Goal: Task Accomplishment & Management: Manage account settings

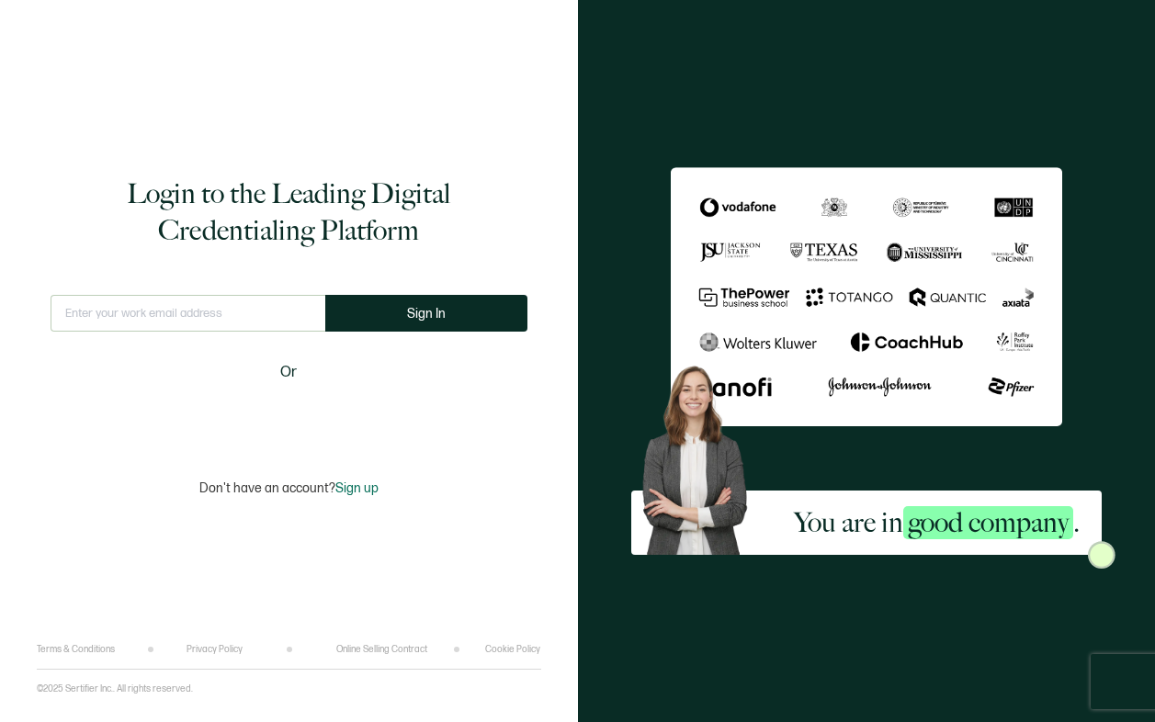
type input "[EMAIL_ADDRESS][PERSON_NAME][DOMAIN_NAME]"
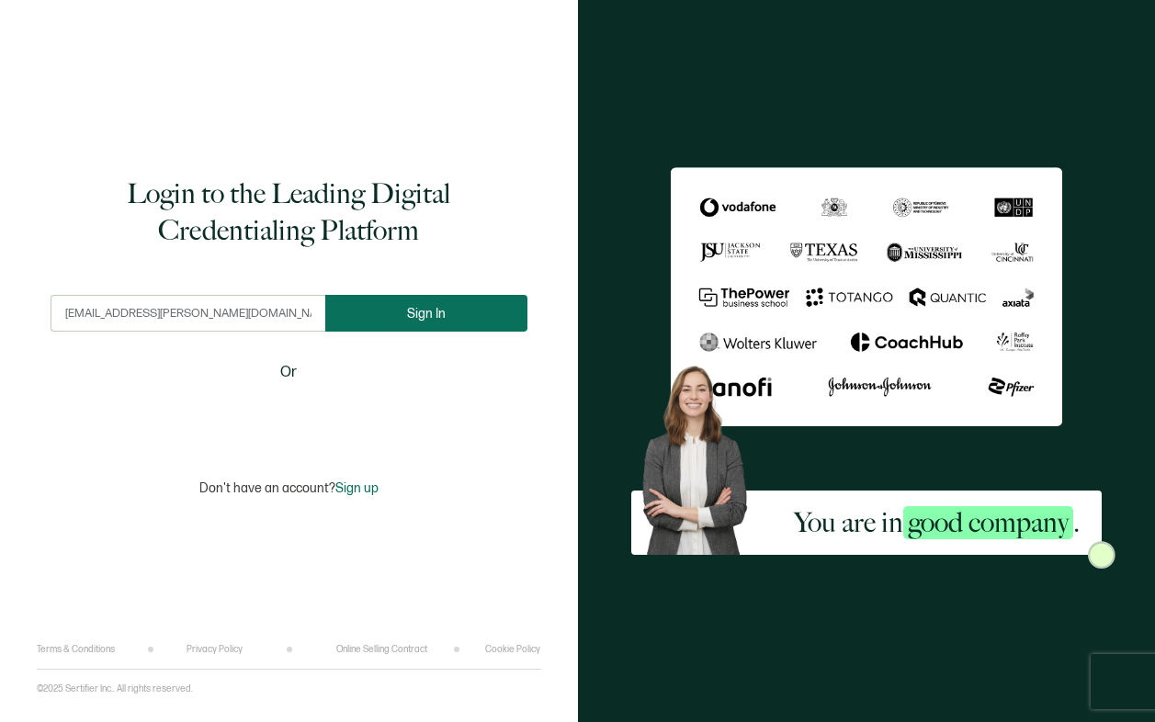
click at [400, 301] on button "Sign In" at bounding box center [426, 313] width 202 height 37
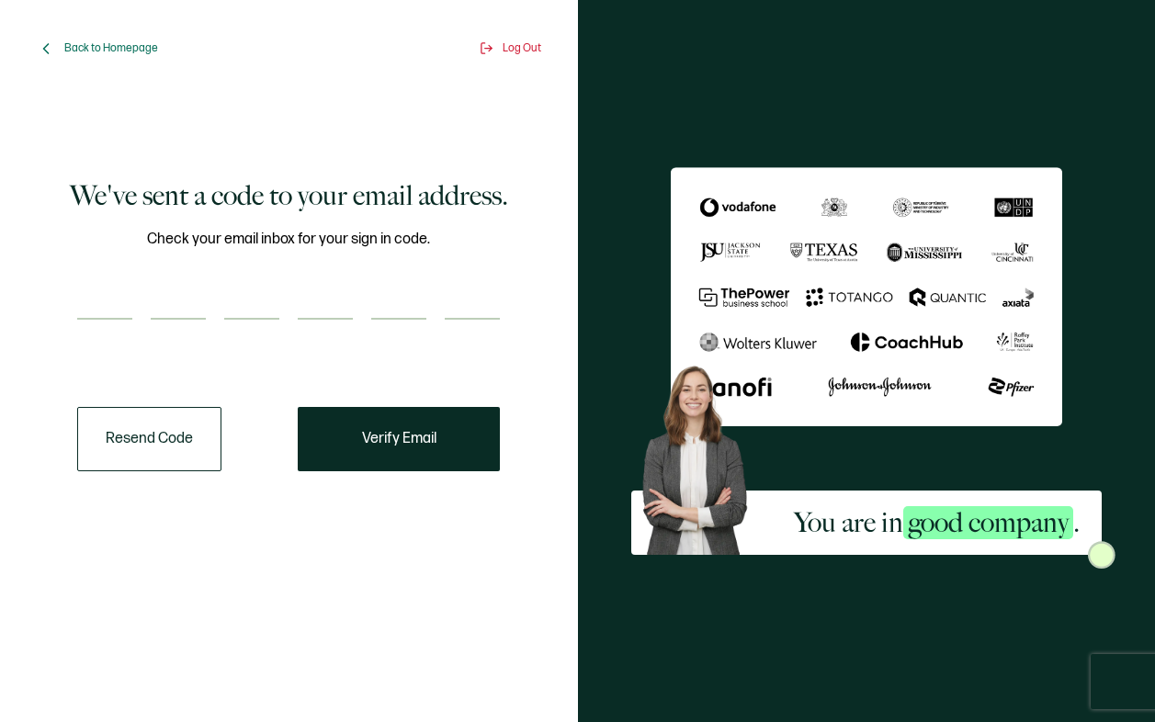
click at [97, 310] on input "number" at bounding box center [104, 301] width 55 height 37
paste input "1"
type input "1"
type input "3"
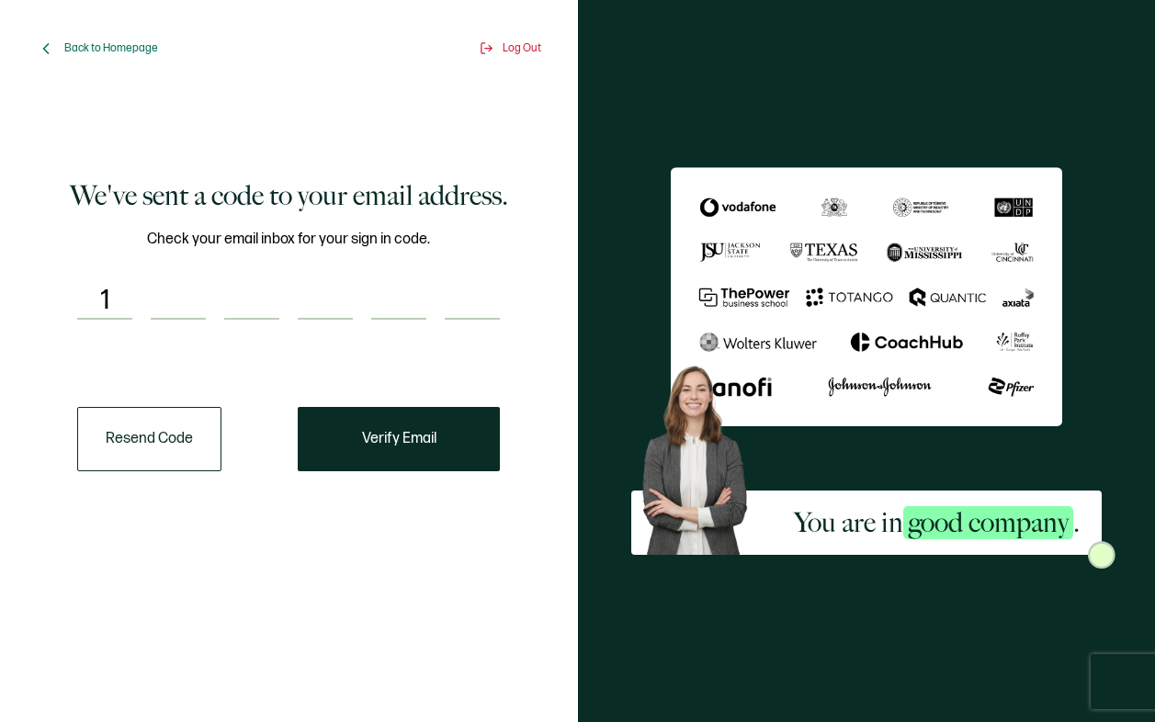
type input "9"
type input "6"
type input "5"
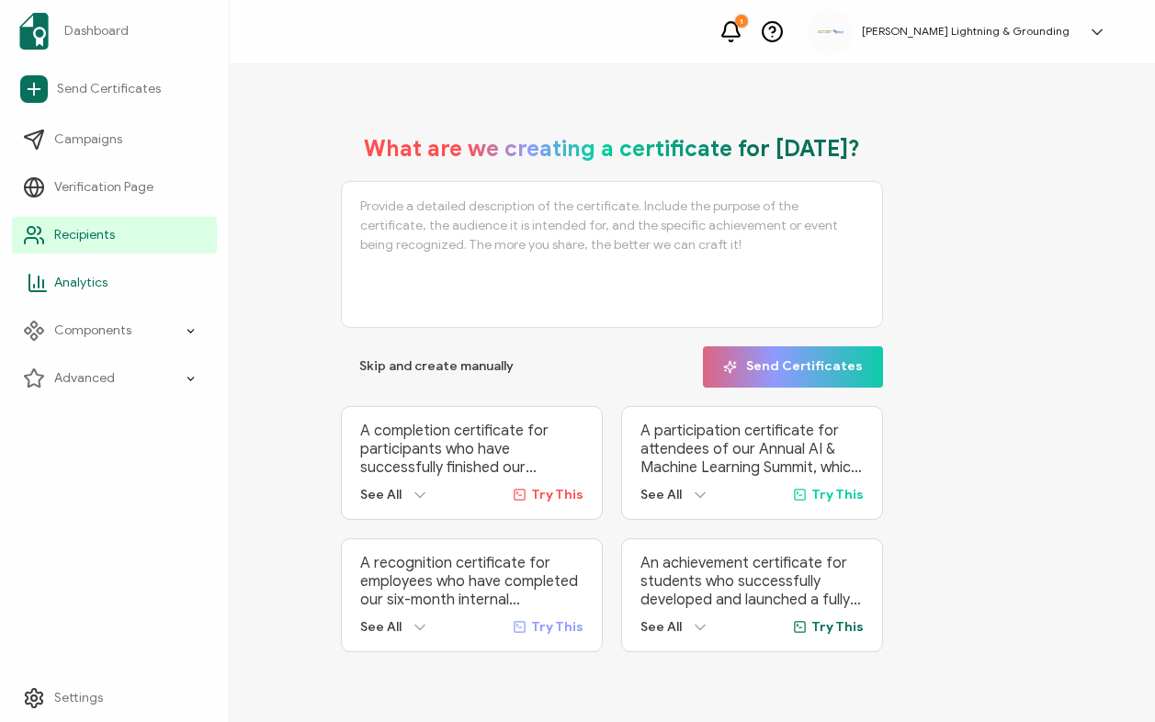
drag, startPoint x: 58, startPoint y: 225, endPoint x: 120, endPoint y: 290, distance: 90.3
click at [58, 225] on link "Recipients" at bounding box center [114, 235] width 205 height 37
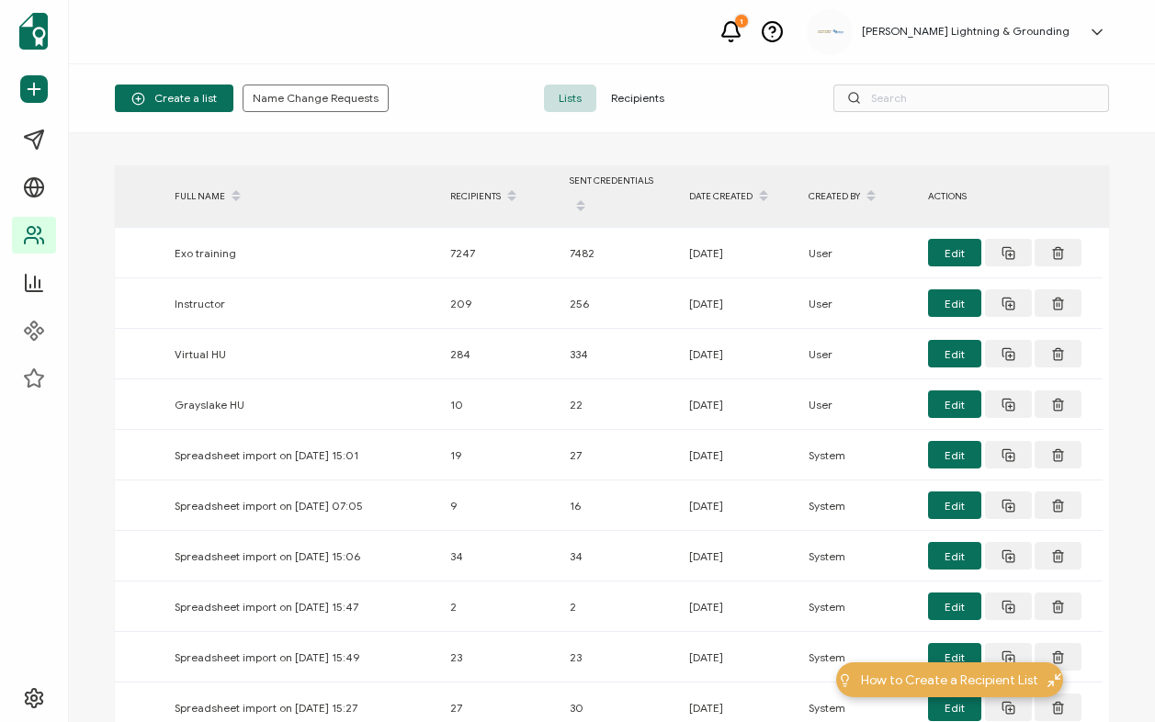
click at [654, 112] on div "Create a list Name Change Requests Lists Recipients" at bounding box center [612, 98] width 1086 height 69
click at [653, 92] on span "Recipients" at bounding box center [637, 98] width 83 height 28
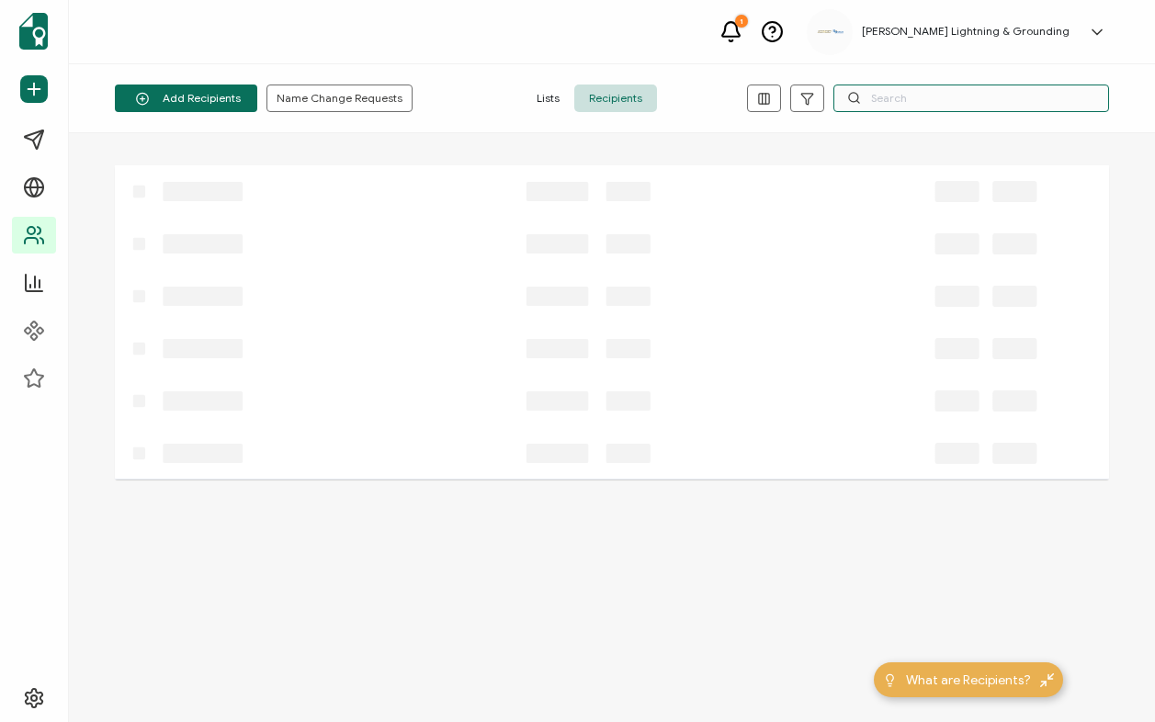
click at [1065, 103] on input "text" at bounding box center [971, 98] width 276 height 28
paste input "[EMAIL_ADDRESS][DOMAIN_NAME]"
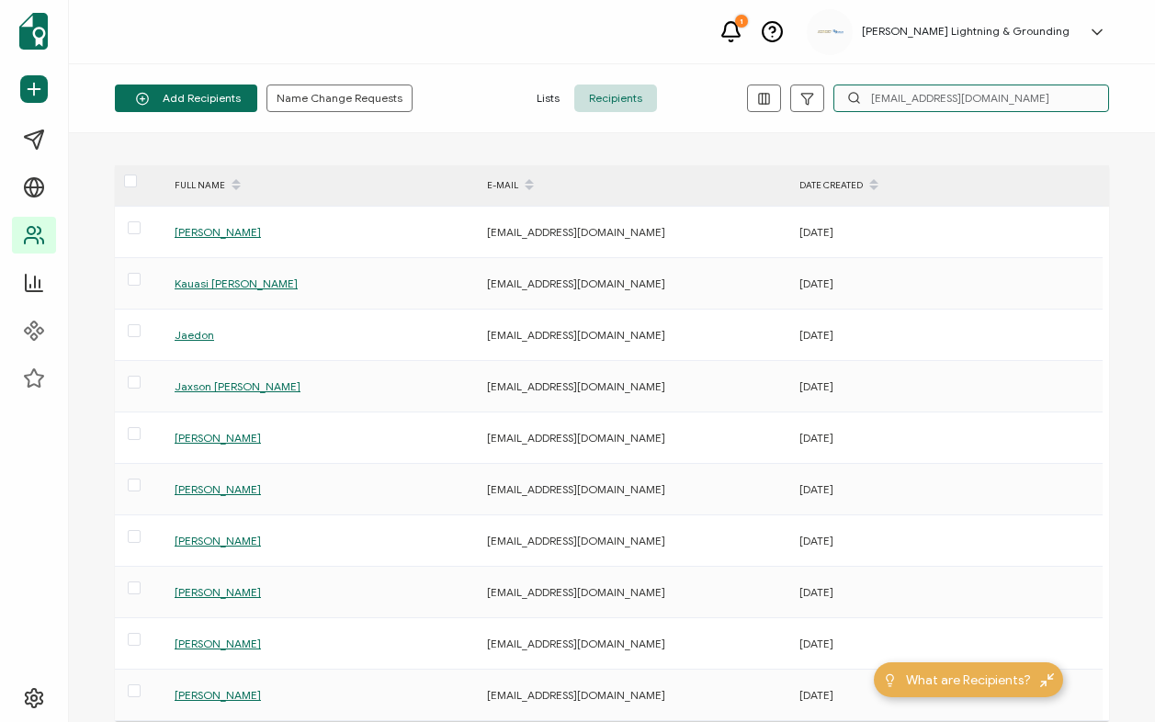
click at [996, 91] on input "[EMAIL_ADDRESS][DOMAIN_NAME]" at bounding box center [971, 98] width 276 height 28
click at [1022, 111] on input "[EMAIL_ADDRESS][DOMAIN_NAME]" at bounding box center [971, 98] width 276 height 28
drag, startPoint x: 1028, startPoint y: 100, endPoint x: 769, endPoint y: 107, distance: 259.1
click at [769, 107] on div "[EMAIL_ADDRESS][DOMAIN_NAME]" at bounding box center [928, 98] width 362 height 28
paste input "text"
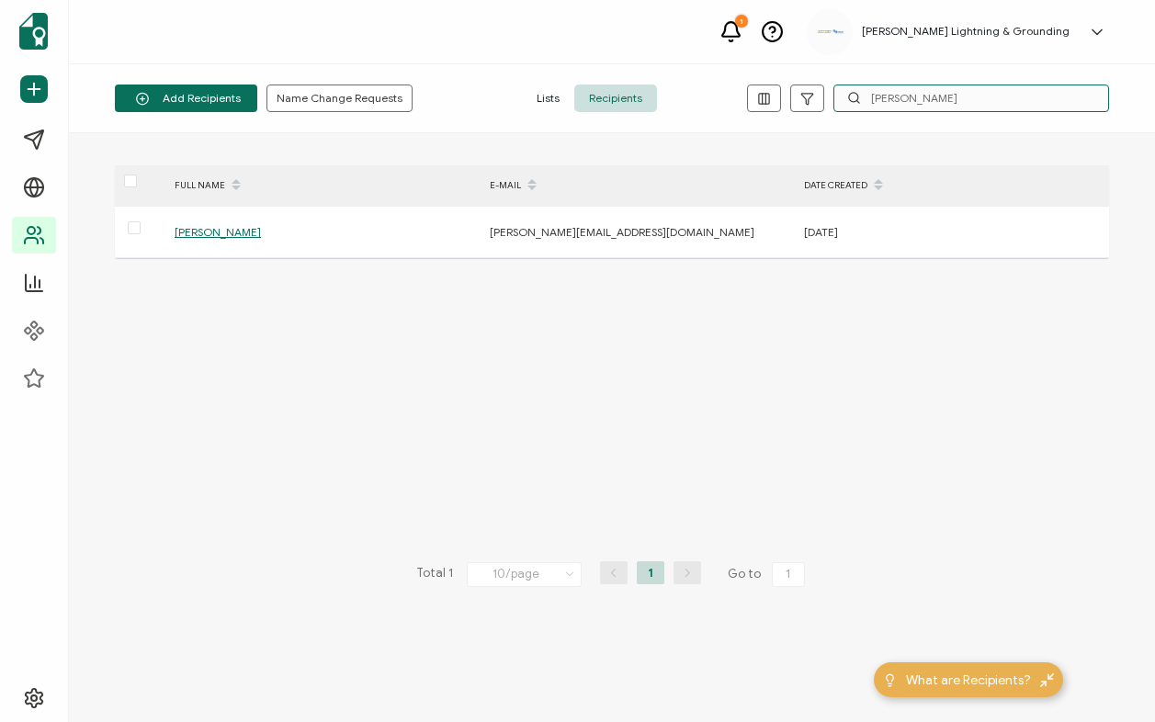
click at [922, 96] on input "[PERSON_NAME]" at bounding box center [971, 98] width 276 height 28
drag, startPoint x: 939, startPoint y: 99, endPoint x: 843, endPoint y: 98, distance: 95.5
click at [843, 98] on input "[PERSON_NAME]" at bounding box center [971, 98] width 276 height 28
type input "[PERSON_NAME]"
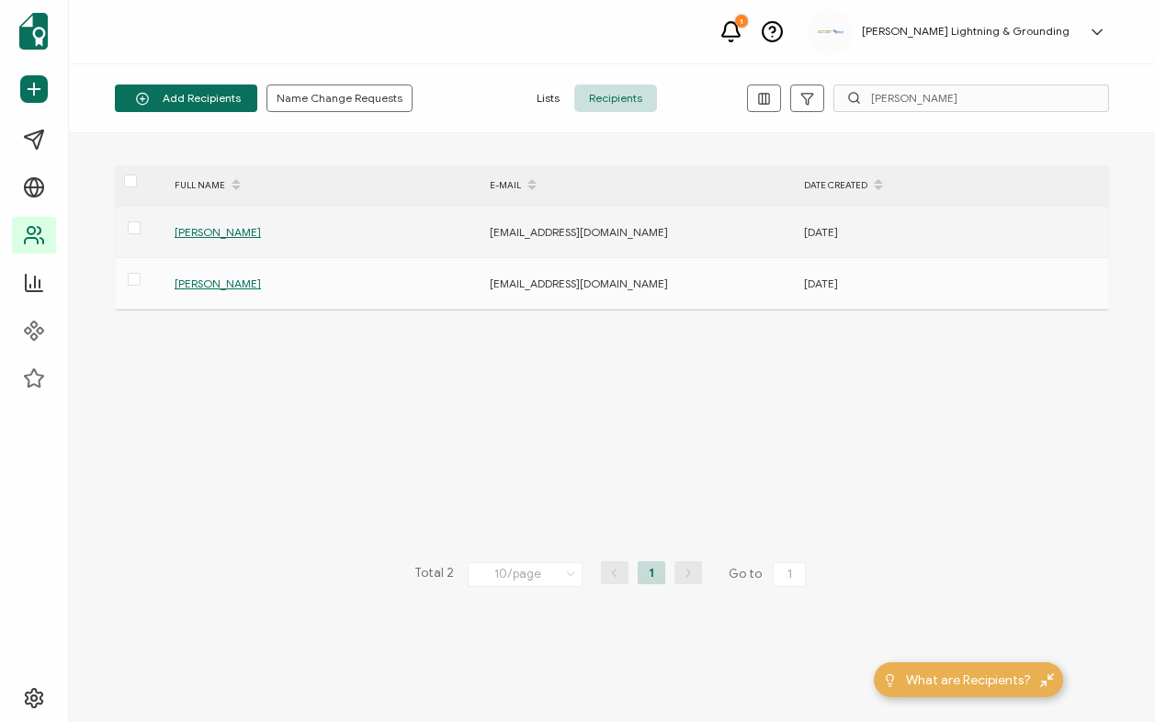
click at [189, 234] on span "[PERSON_NAME]" at bounding box center [218, 232] width 86 height 14
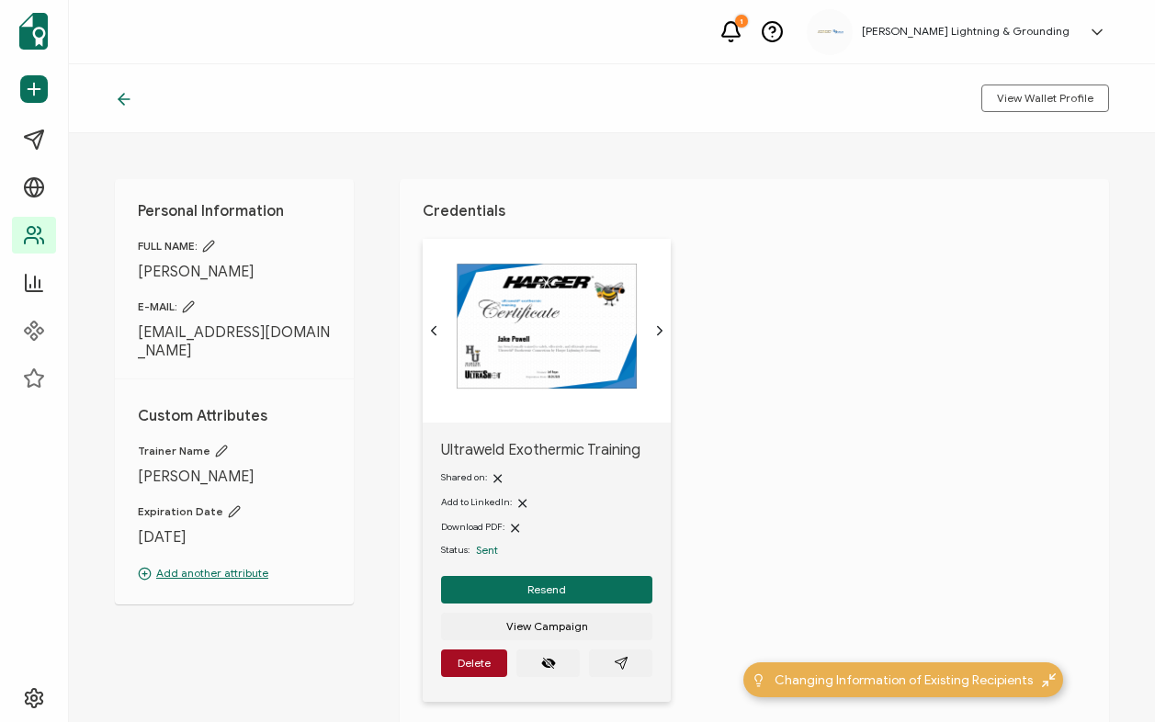
click at [208, 250] on icon at bounding box center [208, 246] width 13 height 13
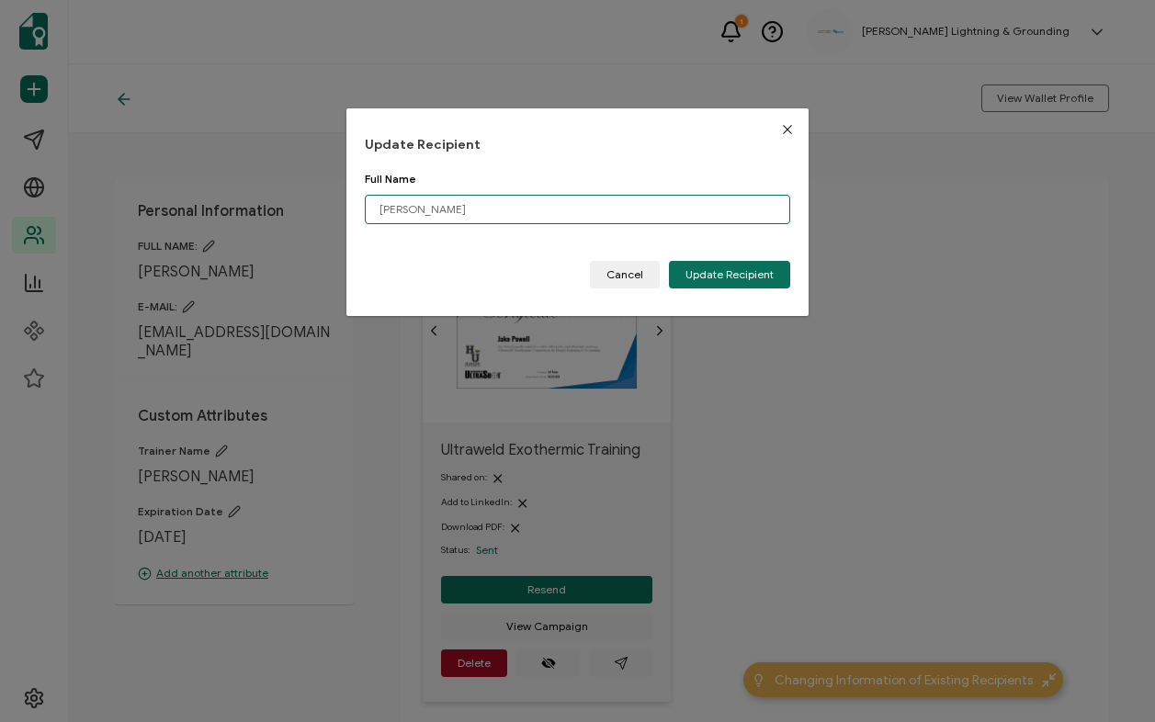
drag, startPoint x: 411, startPoint y: 208, endPoint x: 359, endPoint y: 204, distance: 52.5
click at [359, 204] on div "Update Recipient Full Name [PERSON_NAME] Please enter a valid name. Cancel Upda…" at bounding box center [577, 212] width 462 height 208
paste input "[PERSON_NAME]"
type input "[PERSON_NAME]"
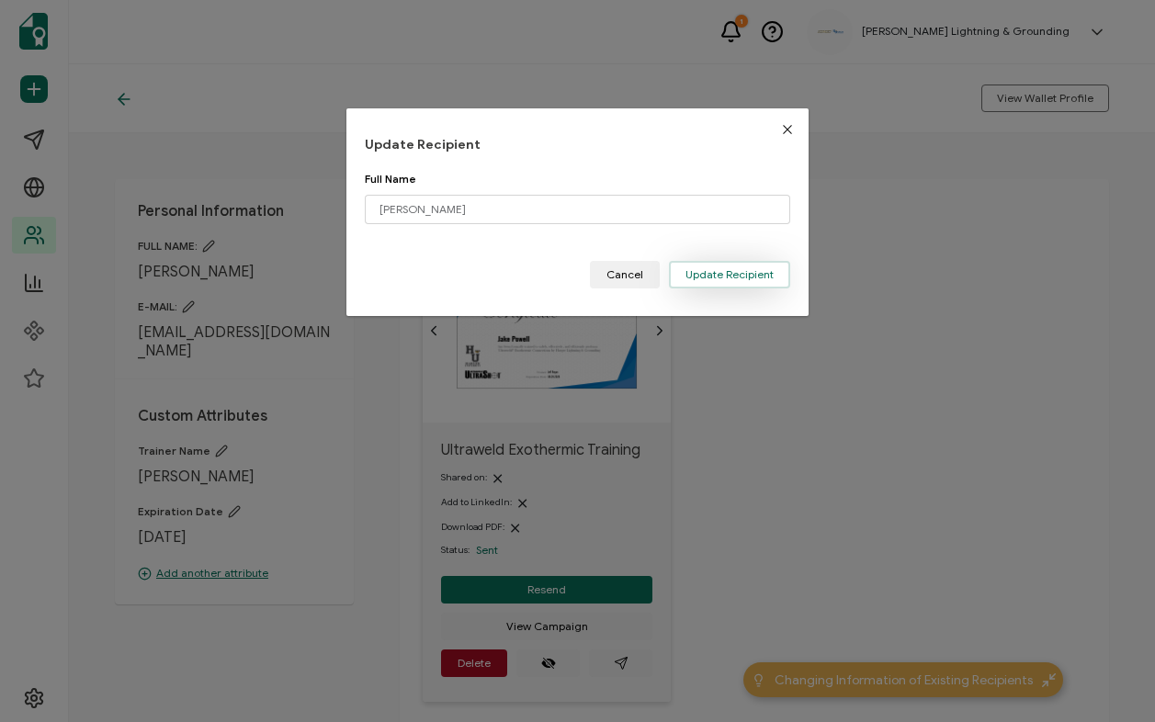
click at [721, 276] on span "Update Recipient" at bounding box center [729, 274] width 88 height 11
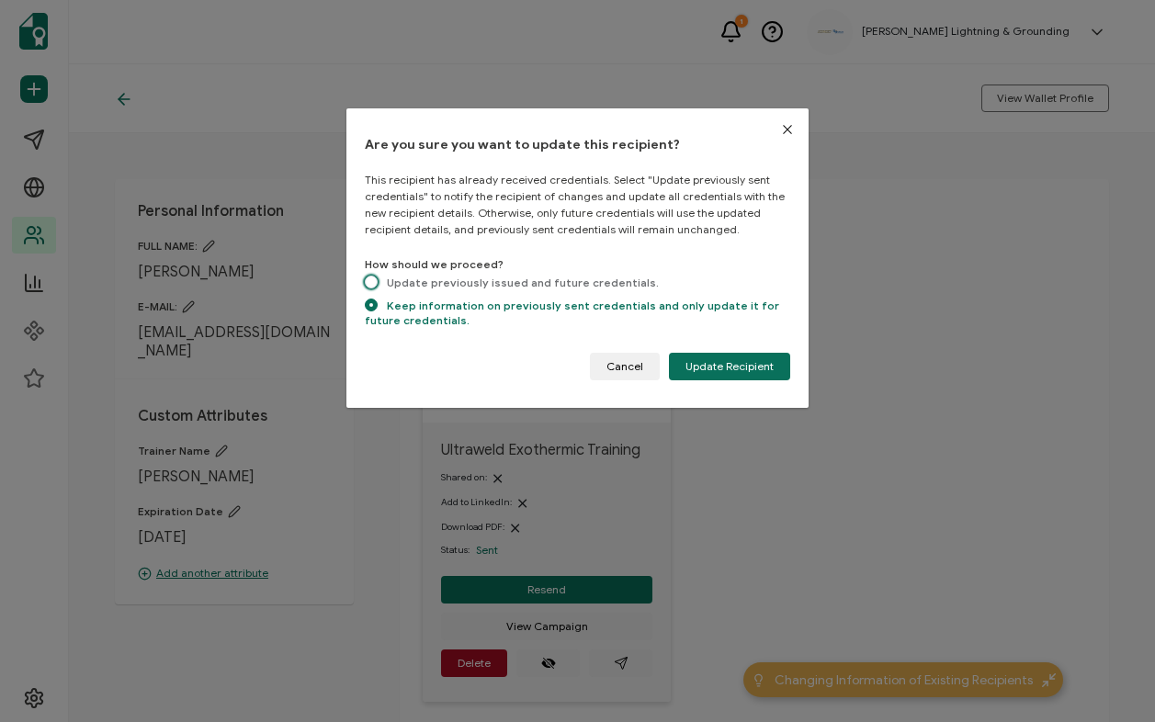
click at [426, 288] on span "Update previously issued and future credentials." at bounding box center [517, 283] width 281 height 14
click at [377, 288] on input "Update previously issued and future credentials." at bounding box center [371, 284] width 13 height 16
radio input "true"
radio input "false"
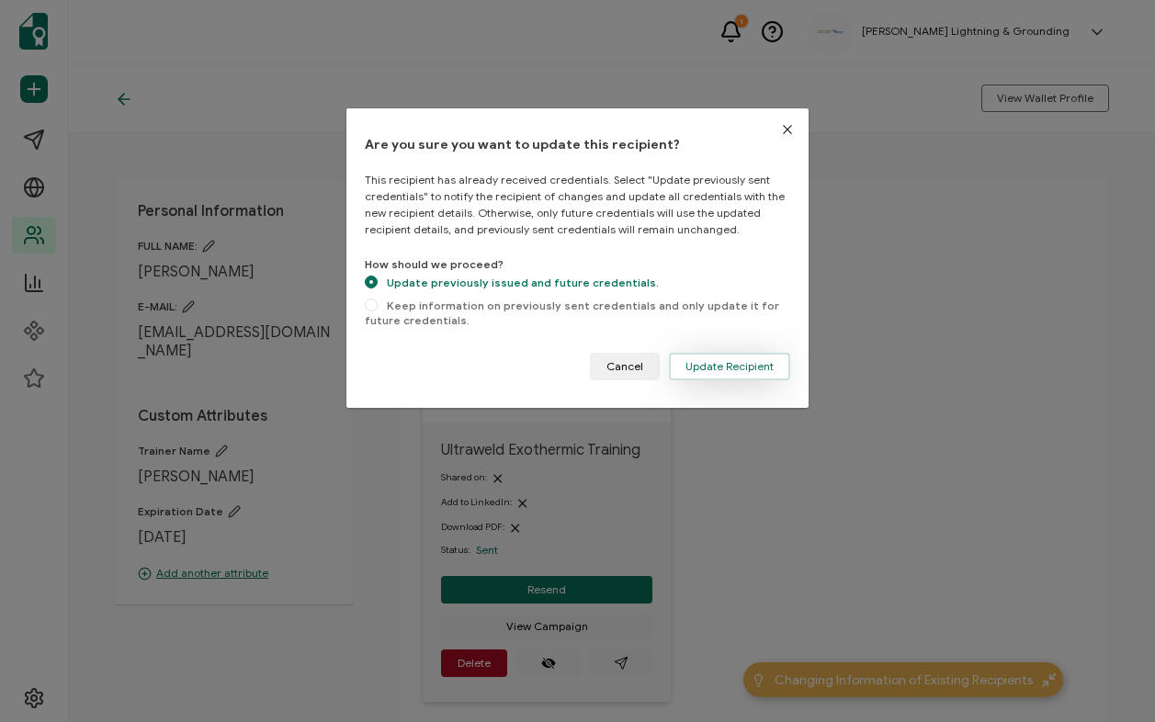
click at [740, 362] on span "Update Recipient" at bounding box center [729, 366] width 88 height 11
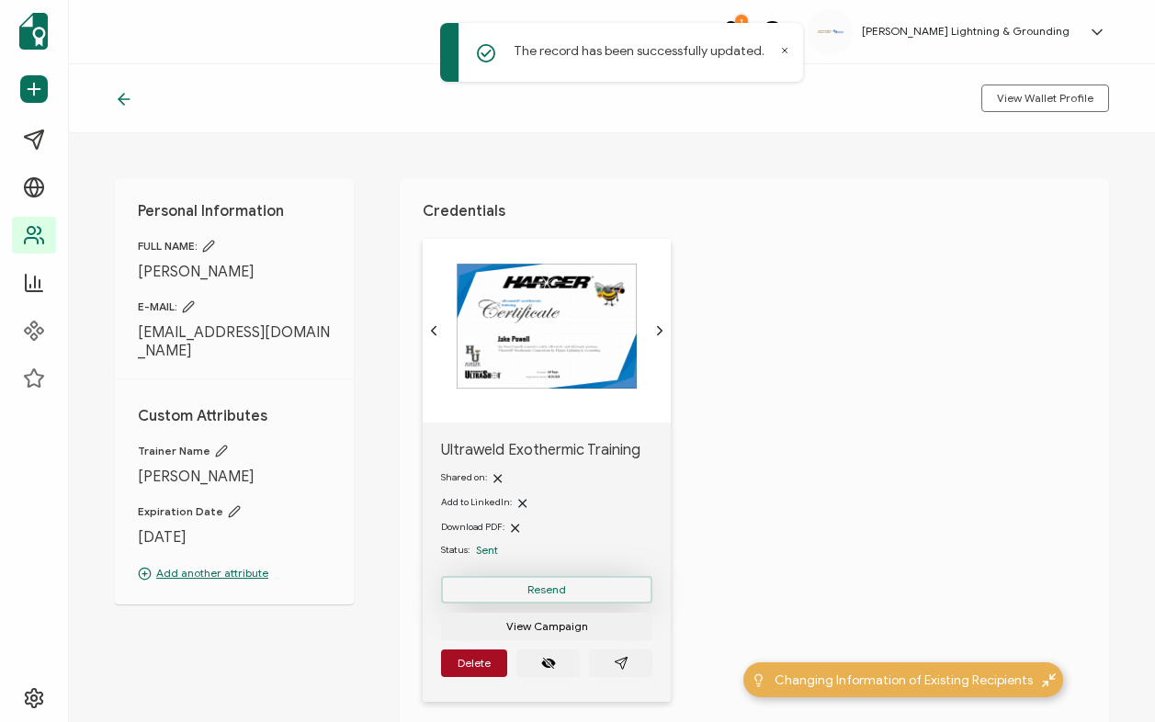
click at [544, 596] on button "Resend" at bounding box center [546, 590] width 211 height 28
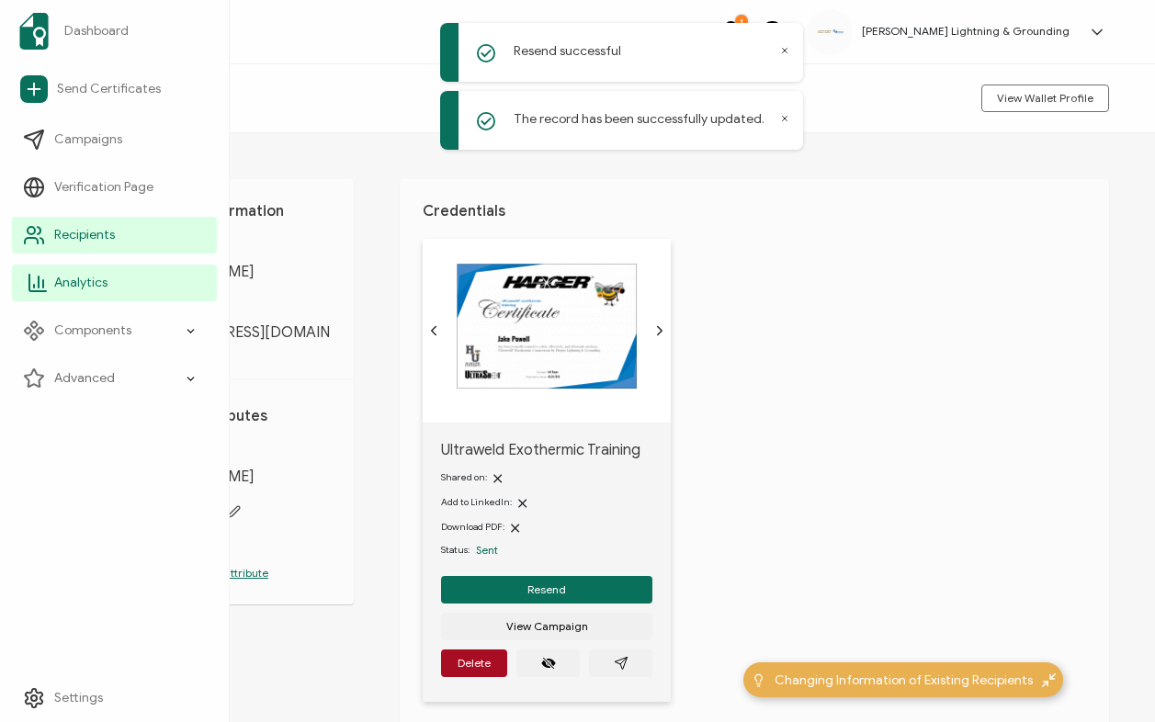
click at [80, 294] on link "Analytics" at bounding box center [114, 283] width 205 height 37
